Goal: Task Accomplishment & Management: Manage account settings

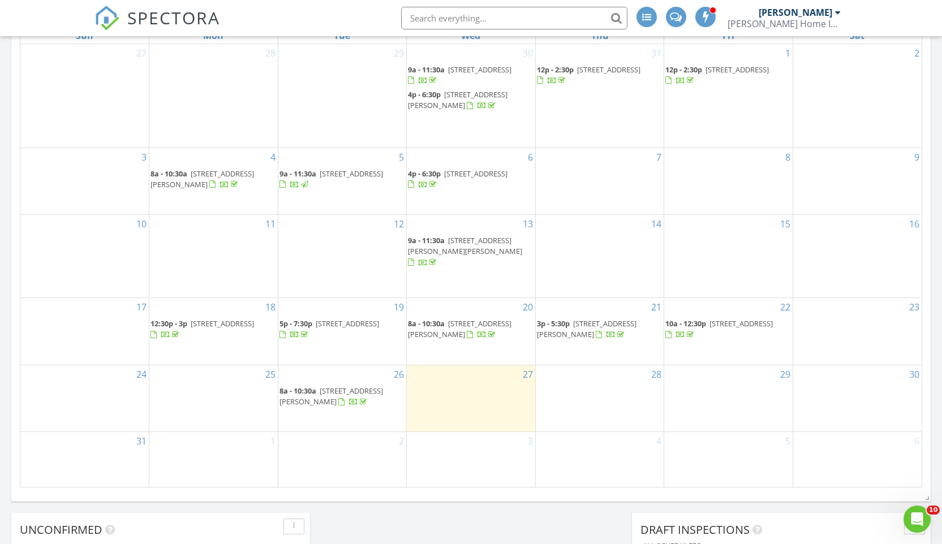
scroll to position [587, 0]
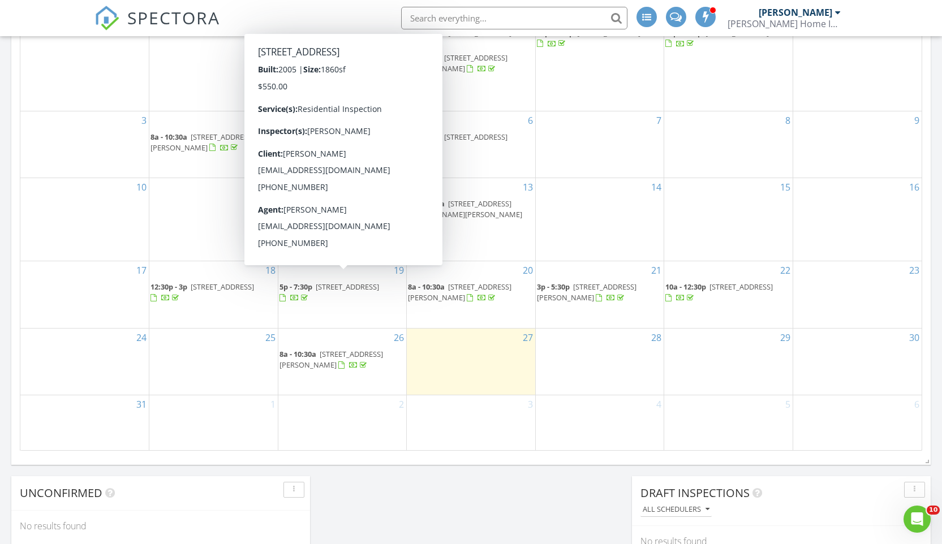
click at [362, 282] on span "11620 Allegany Rd, Silver Creek 14136" at bounding box center [347, 287] width 63 height 10
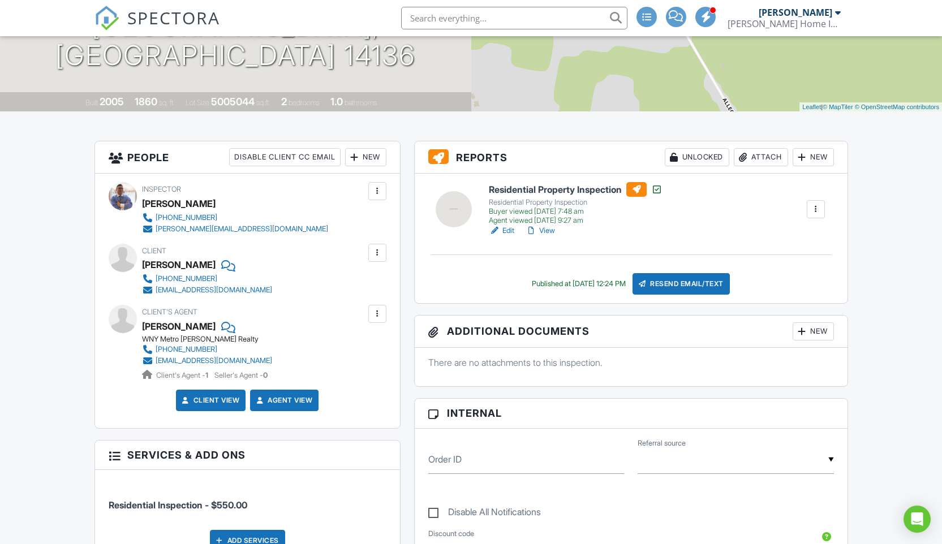
click at [551, 232] on link "View" at bounding box center [539, 230] width 29 height 11
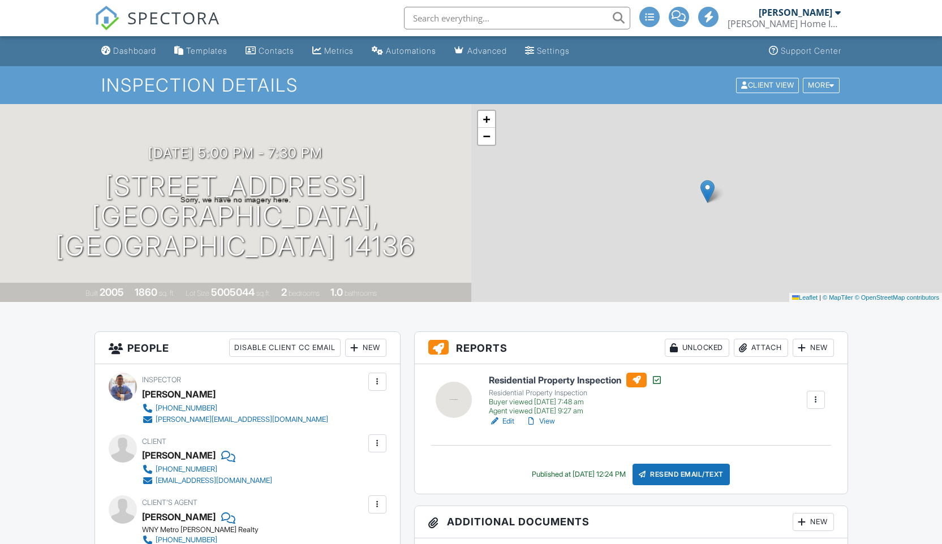
scroll to position [189, 0]
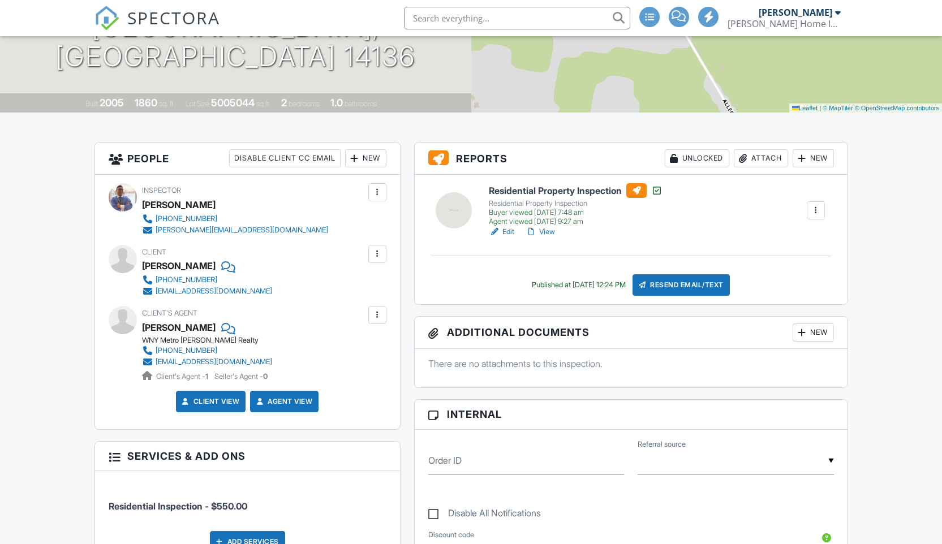
click at [548, 230] on link "View" at bounding box center [539, 231] width 29 height 11
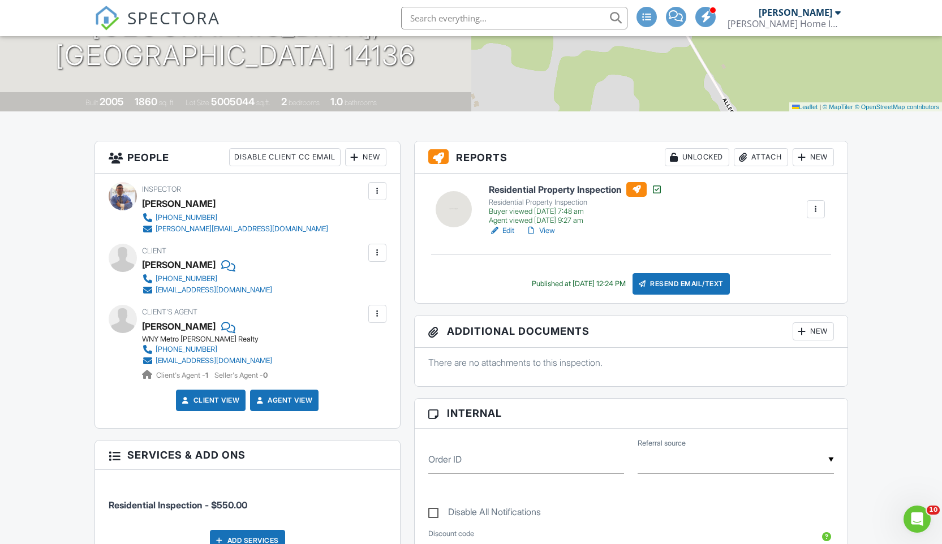
click at [508, 230] on link "Edit" at bounding box center [501, 230] width 25 height 11
